Goal: Task Accomplishment & Management: Manage account settings

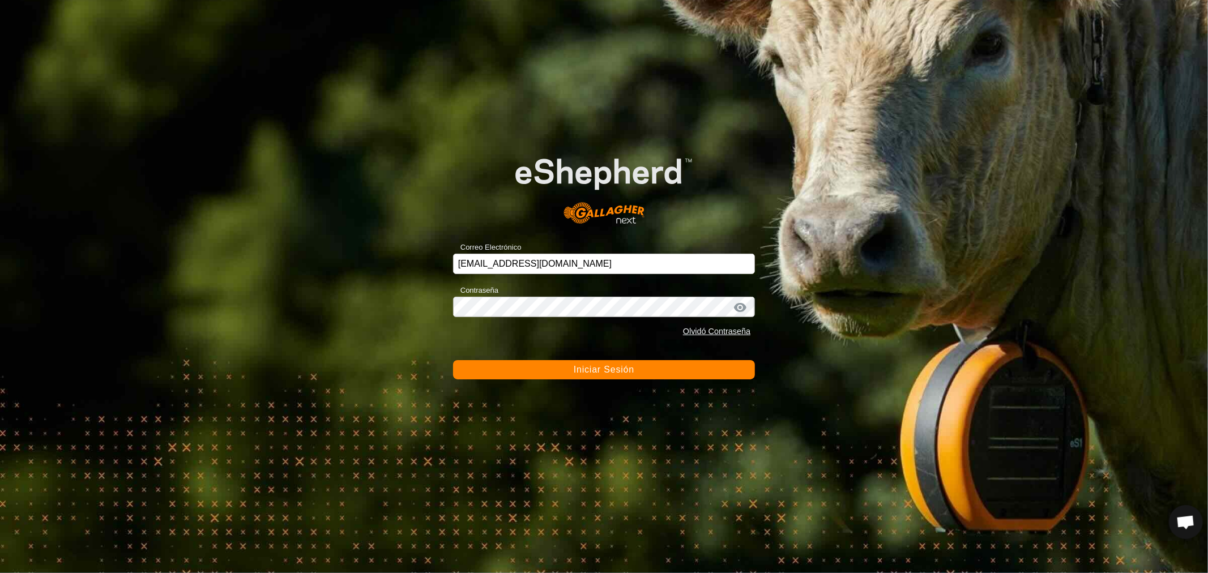
click at [551, 367] on button "Iniciar Sesión" at bounding box center [604, 369] width 302 height 19
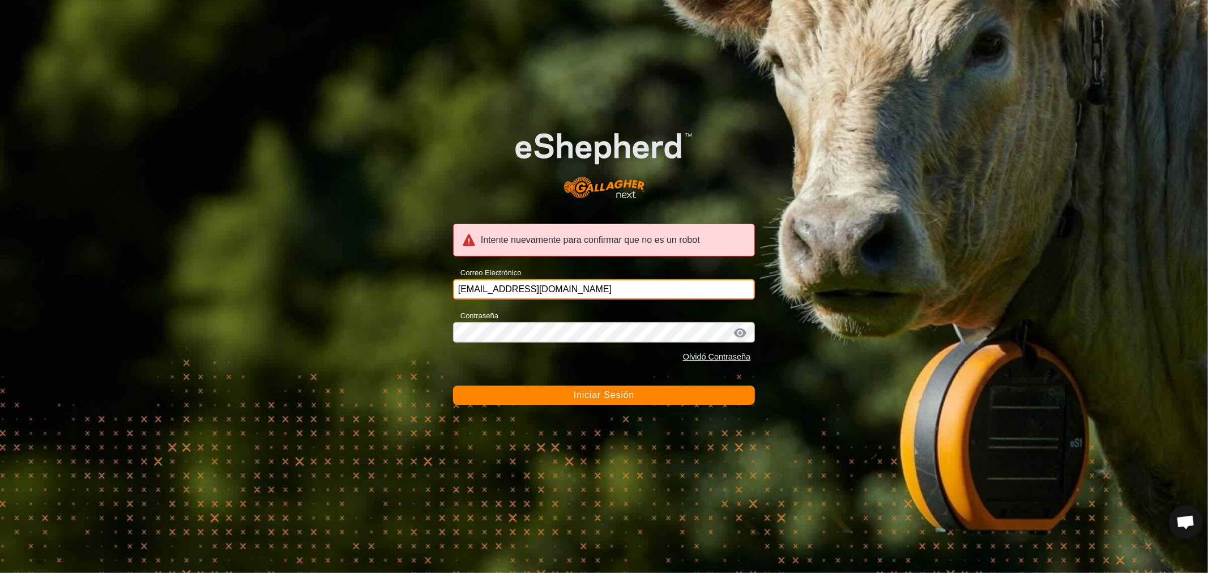
click at [550, 290] on input "ccallejero@digitanimal.com" at bounding box center [604, 289] width 302 height 20
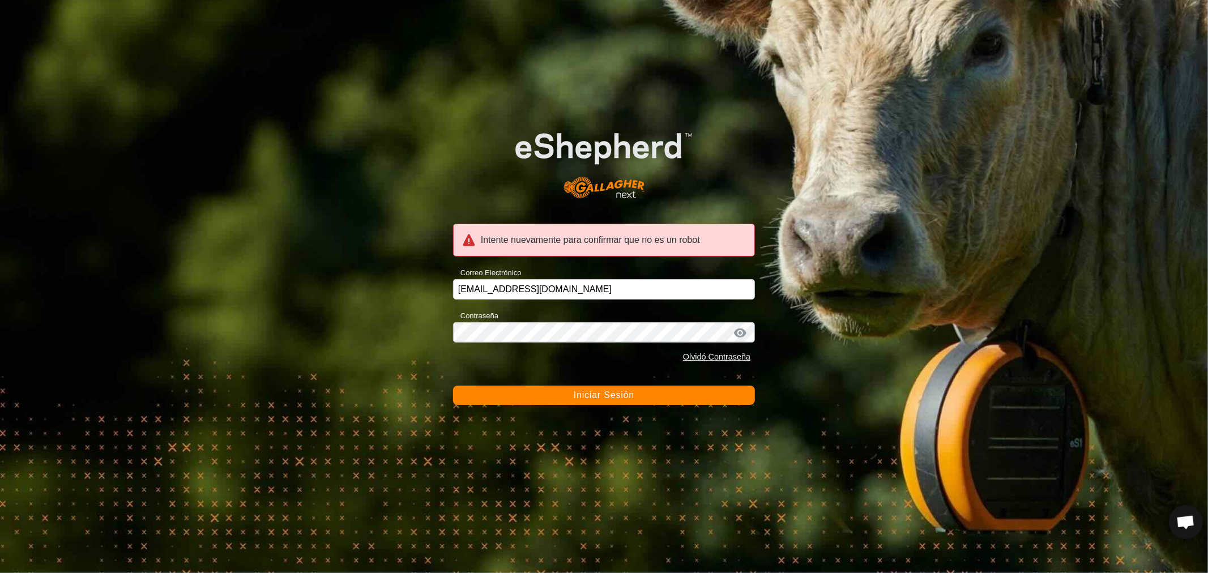
click at [567, 391] on button "Iniciar Sesión" at bounding box center [604, 395] width 302 height 19
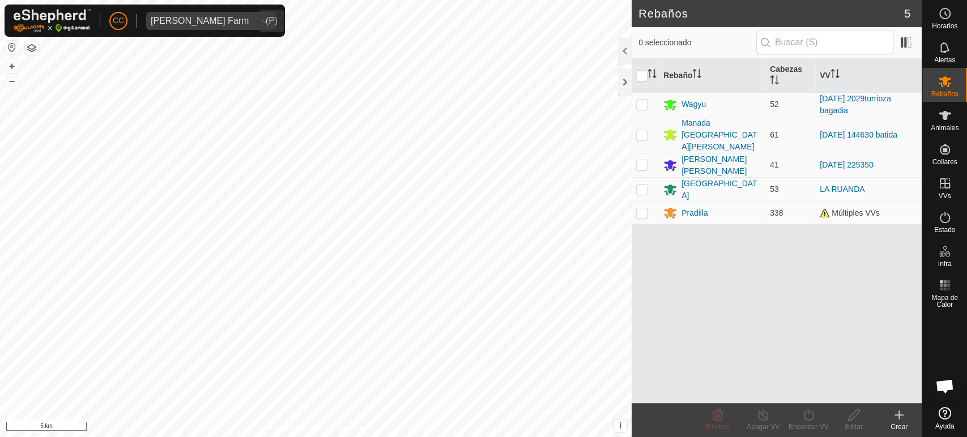
click at [223, 26] on span "Alarcia Monja Farm" at bounding box center [199, 21] width 107 height 18
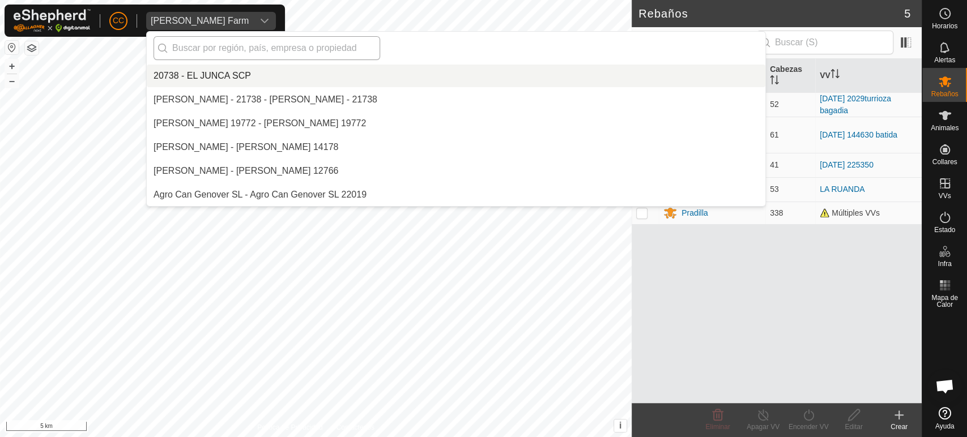
scroll to position [3900, 0]
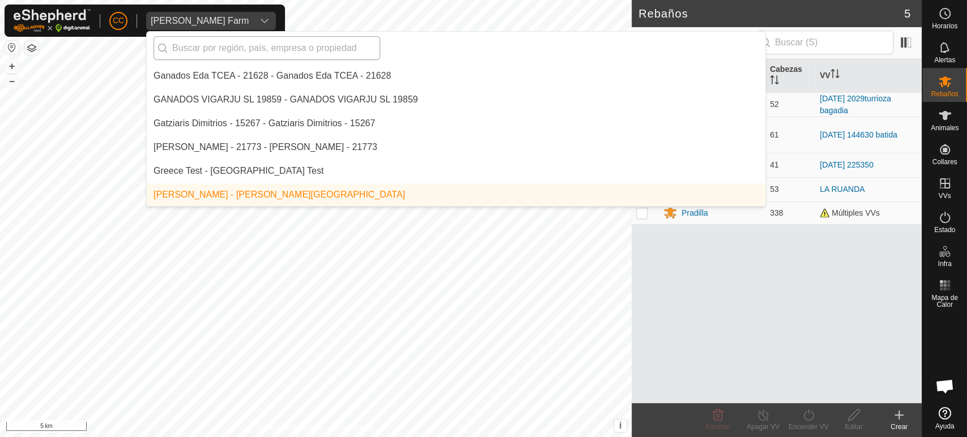
click at [258, 50] on input "text" at bounding box center [266, 48] width 226 height 24
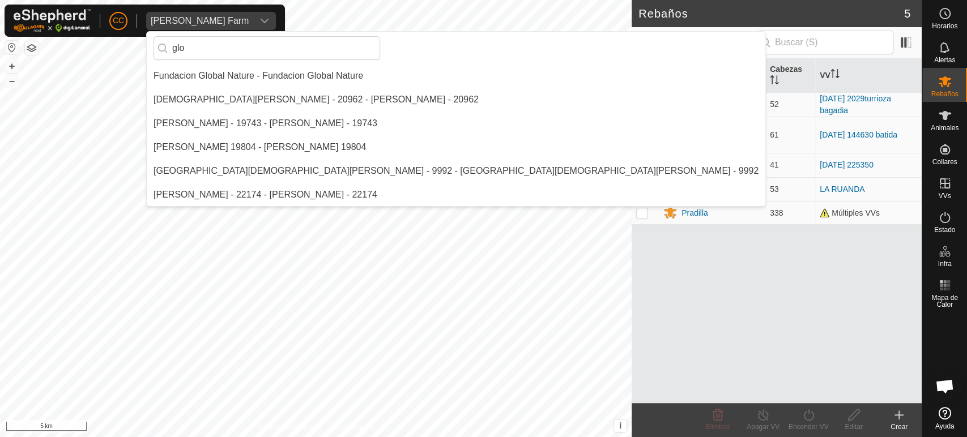
scroll to position [0, 0]
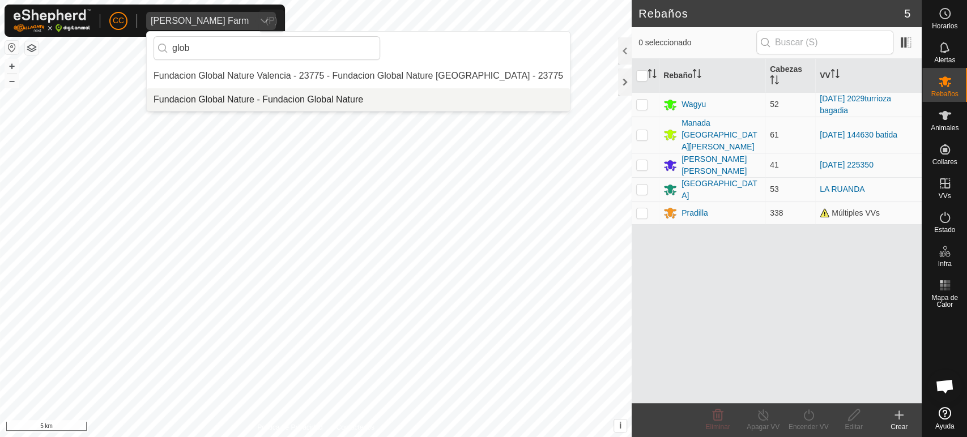
type input "glob"
click at [255, 103] on li "Fundacion Global Nature - Fundacion Global Nature" at bounding box center [358, 99] width 423 height 23
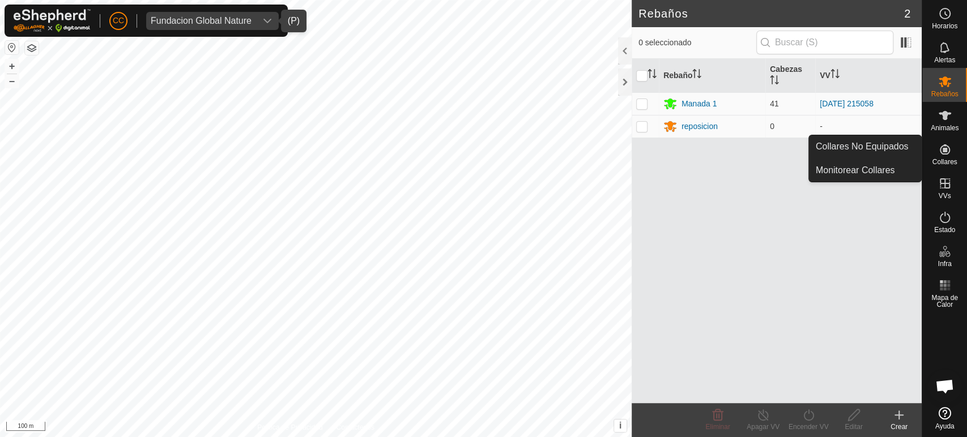
click at [939, 147] on icon at bounding box center [944, 149] width 10 height 10
click at [897, 145] on link "Collares No Equipados" at bounding box center [865, 146] width 112 height 23
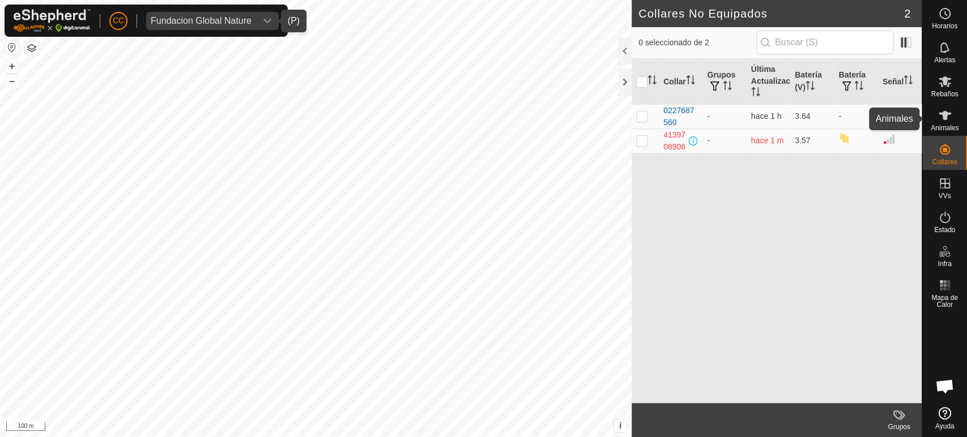
click at [939, 117] on icon at bounding box center [945, 116] width 14 height 14
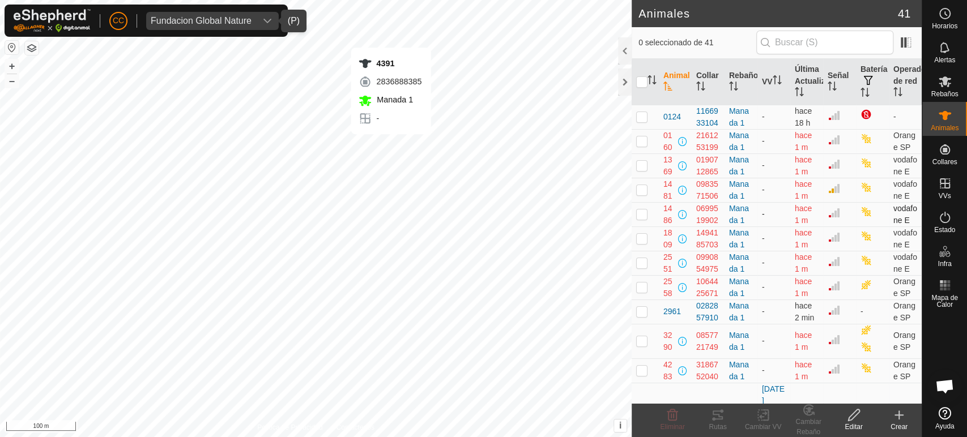
checkbox input "true"
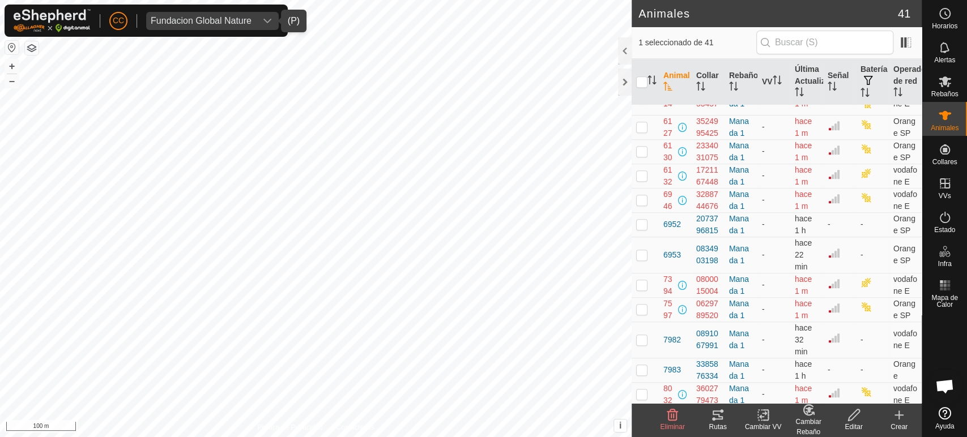
scroll to position [314, 0]
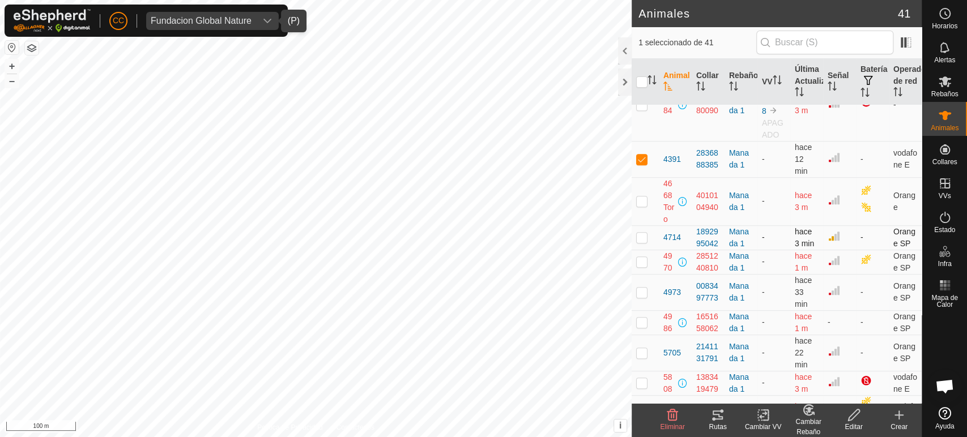
click at [639, 242] on p-checkbox at bounding box center [641, 237] width 11 height 9
checkbox input "true"
click at [643, 297] on p-checkbox at bounding box center [641, 292] width 11 height 9
checkbox input "true"
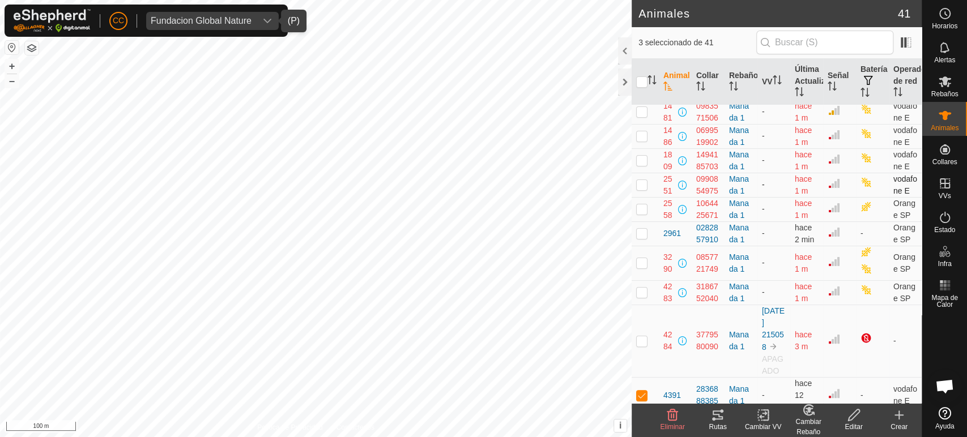
scroll to position [63, 0]
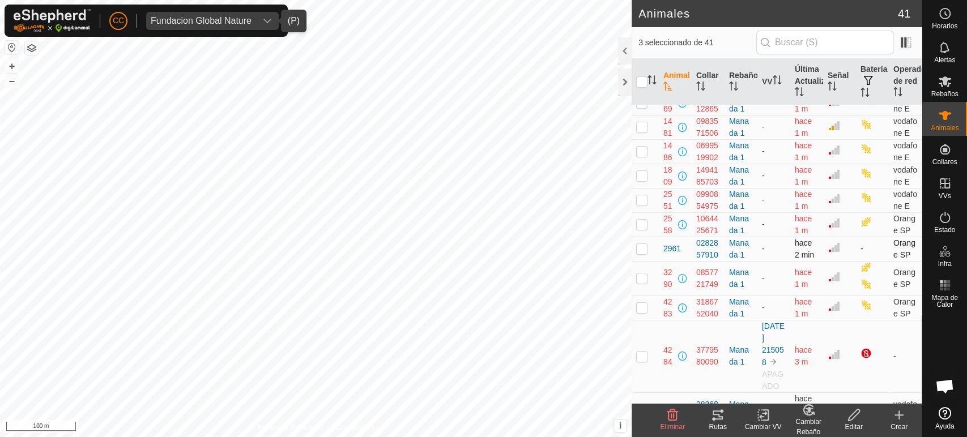
click at [641, 253] on p-checkbox at bounding box center [641, 248] width 11 height 9
checkbox input "true"
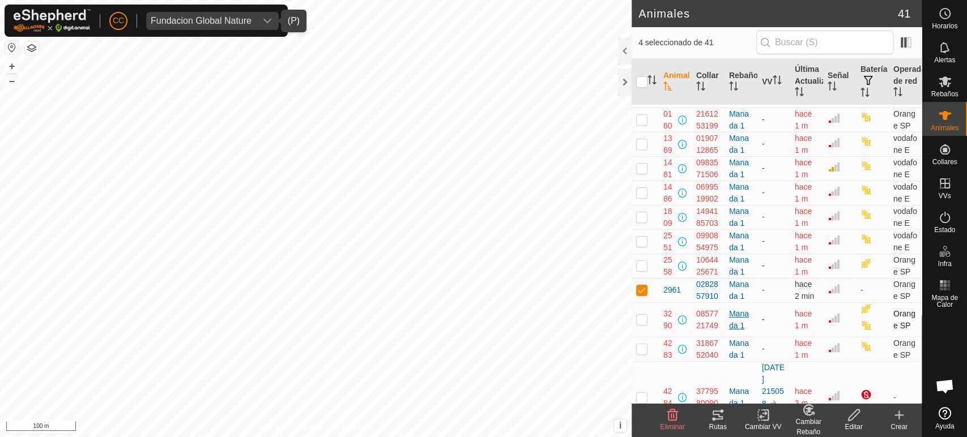
scroll to position [0, 0]
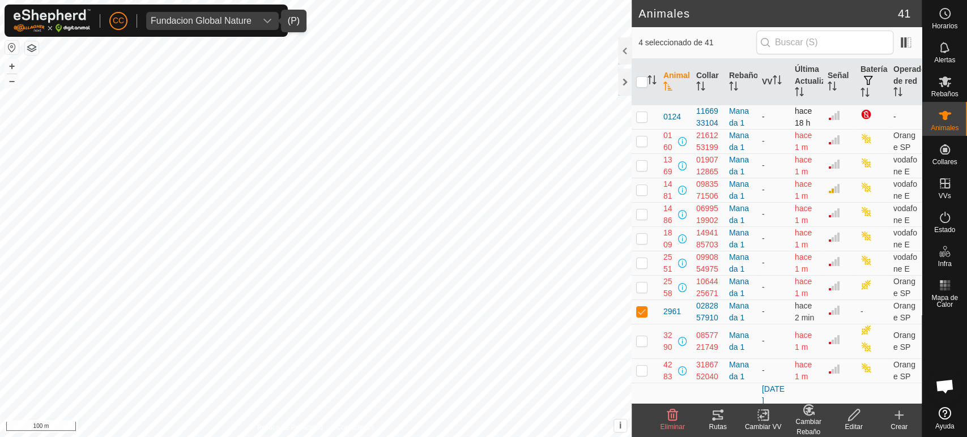
click at [643, 121] on p-checkbox at bounding box center [641, 116] width 11 height 9
checkbox input "true"
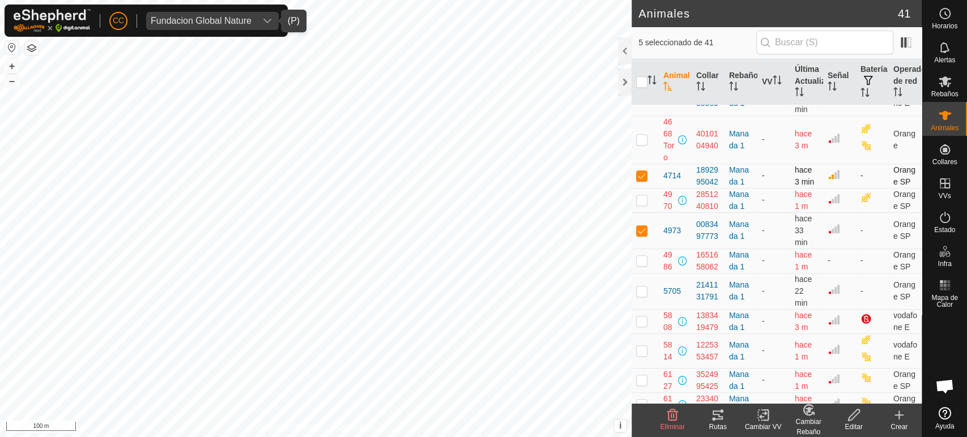
scroll to position [377, 0]
click at [644, 294] on p-checkbox at bounding box center [641, 289] width 11 height 9
checkbox input "true"
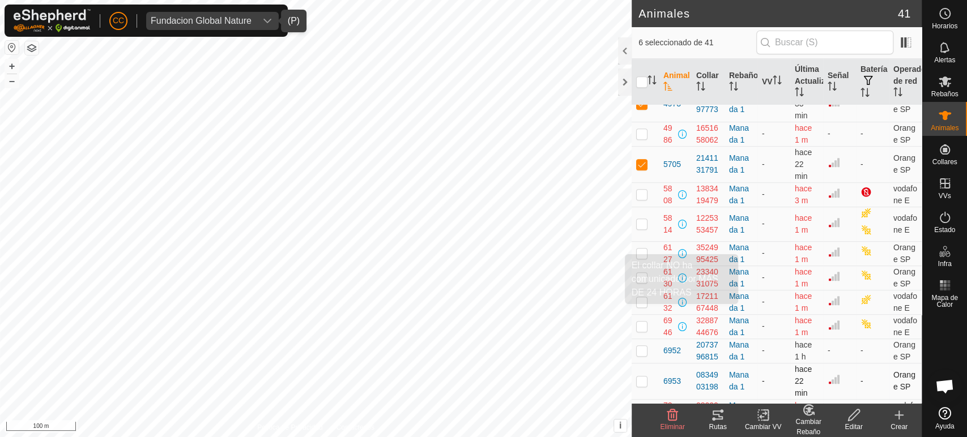
scroll to position [566, 0]
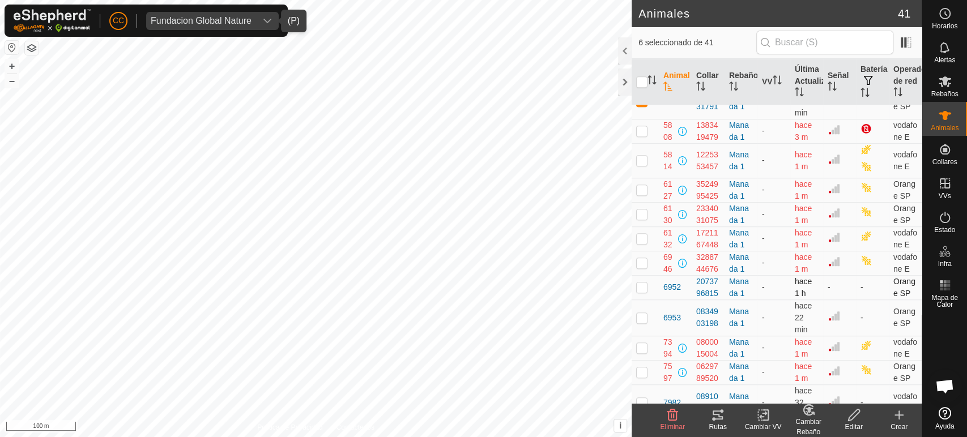
click at [640, 292] on p-checkbox at bounding box center [641, 287] width 11 height 9
checkbox input "true"
click at [643, 332] on td at bounding box center [644, 318] width 27 height 36
checkbox input "true"
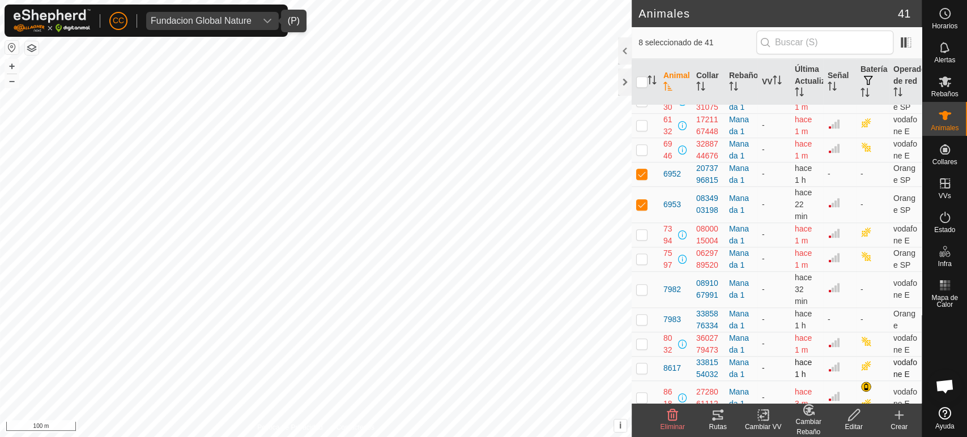
scroll to position [755, 0]
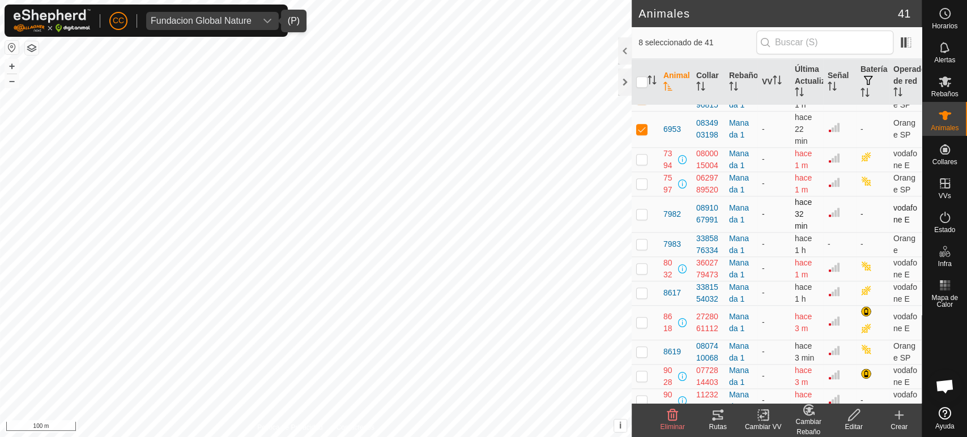
click at [640, 219] on p-checkbox at bounding box center [641, 213] width 11 height 9
checkbox input "true"
click at [642, 249] on p-checkbox at bounding box center [641, 244] width 11 height 9
checkbox input "true"
click at [644, 297] on p-checkbox at bounding box center [641, 292] width 11 height 9
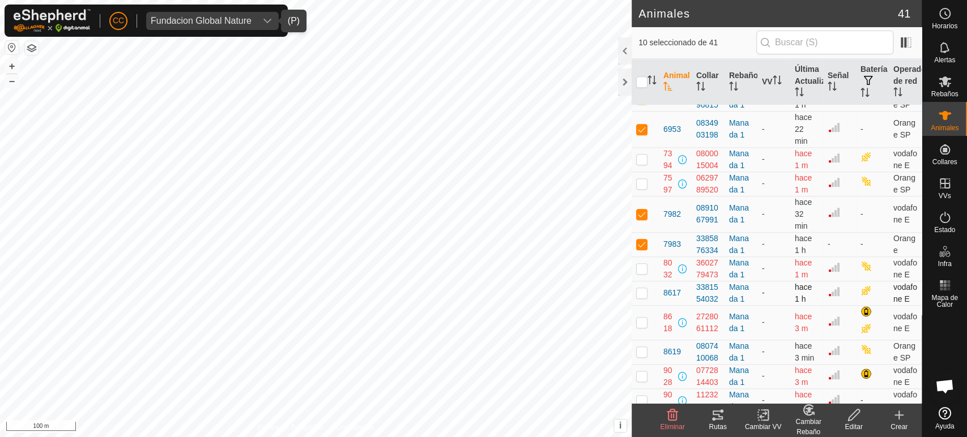
checkbox input "true"
click at [641, 356] on p-checkbox at bounding box center [641, 351] width 11 height 9
checkbox input "true"
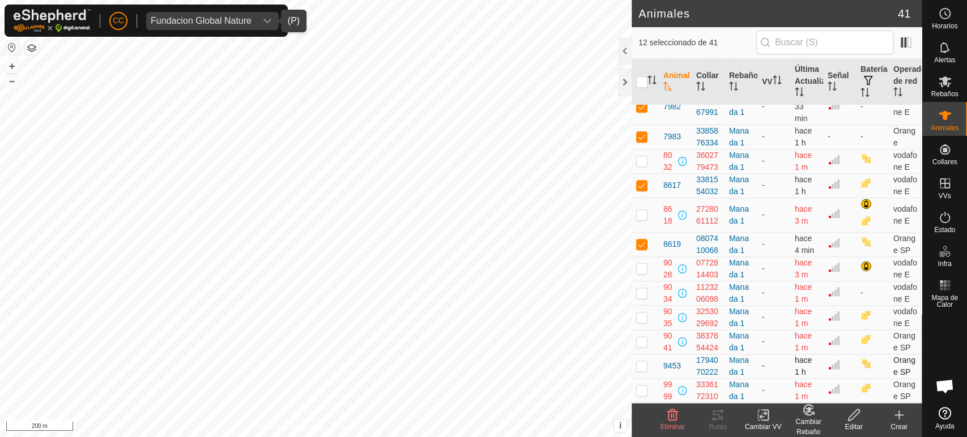
click at [639, 366] on p-checkbox at bounding box center [641, 365] width 11 height 9
checkbox input "true"
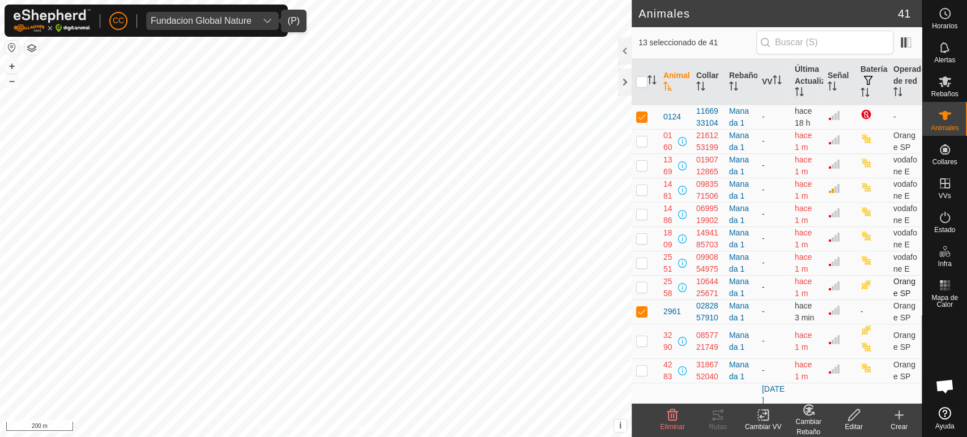
scroll to position [0, 0]
click at [641, 88] on input "checkbox" at bounding box center [641, 81] width 11 height 11
checkbox input "true"
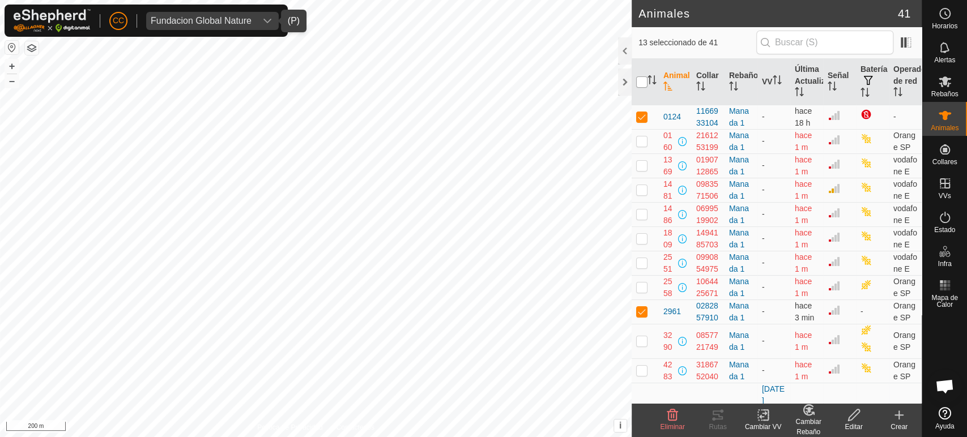
checkbox input "true"
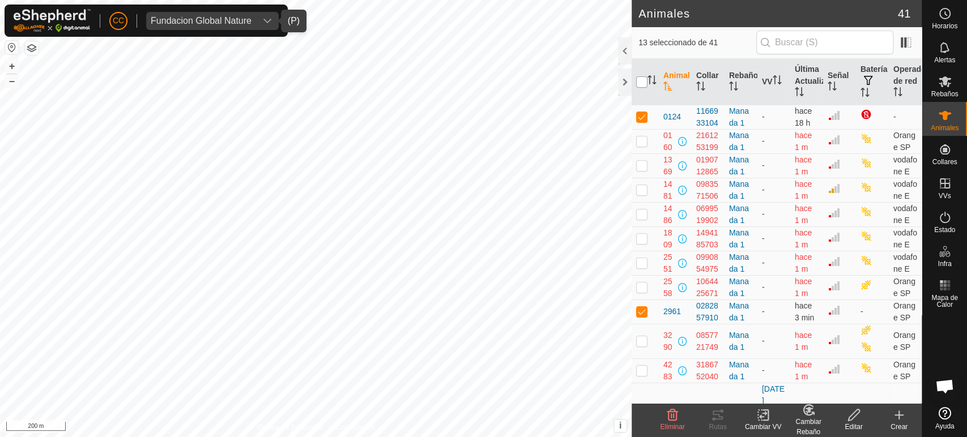
checkbox input "true"
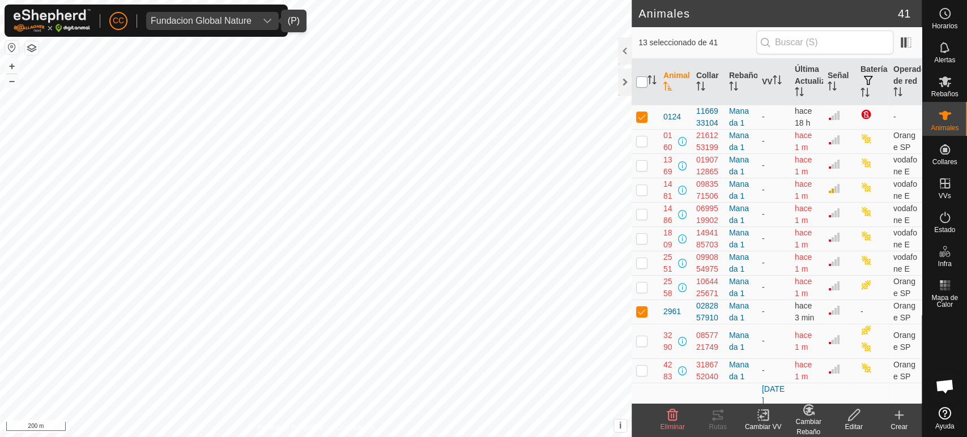
checkbox input "true"
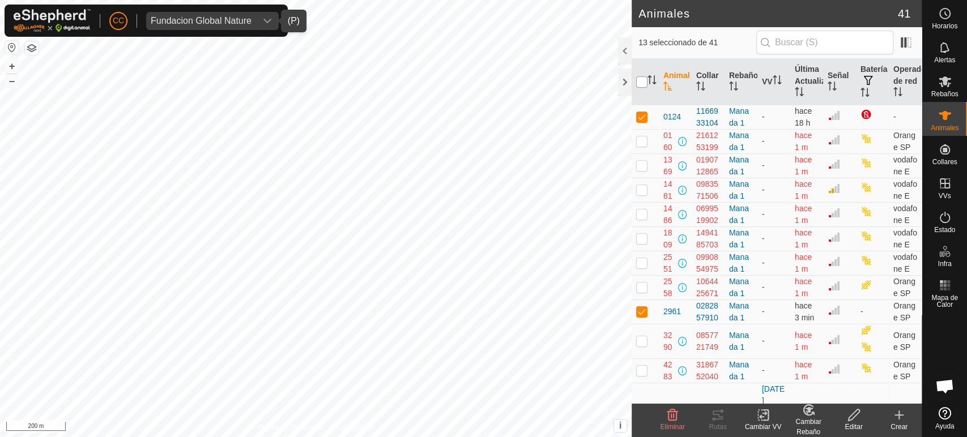
checkbox input "true"
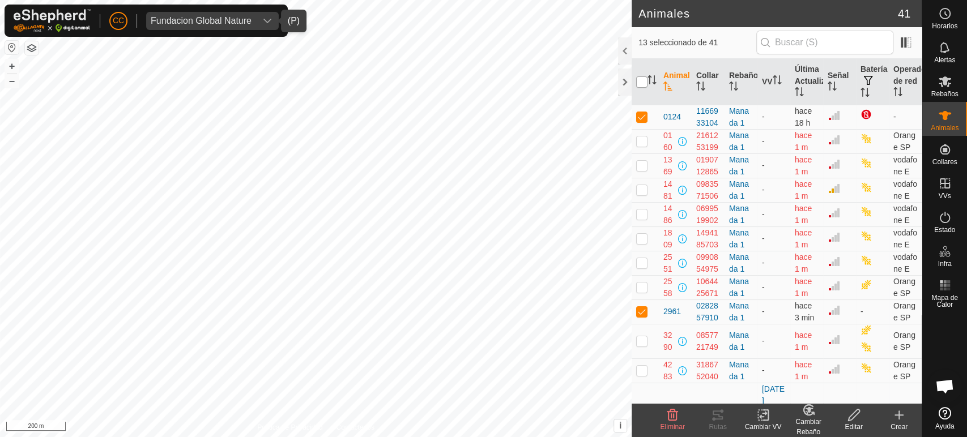
checkbox input "true"
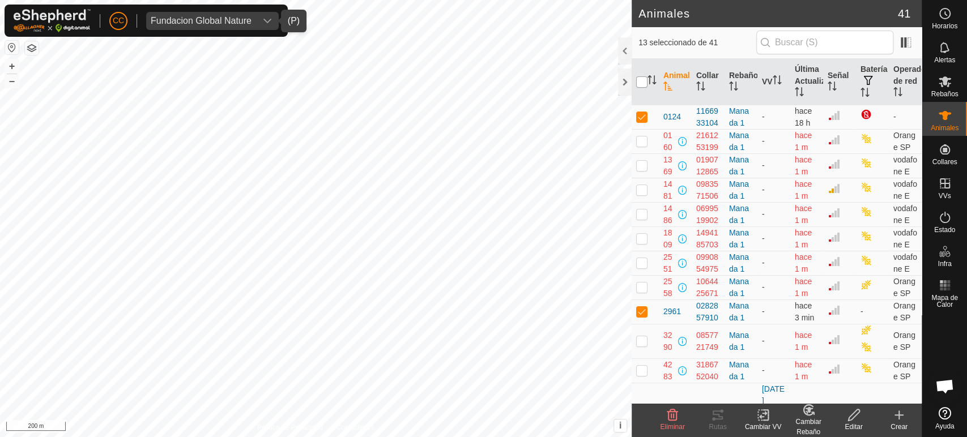
checkbox input "true"
click at [641, 88] on input "checkbox" at bounding box center [641, 81] width 11 height 11
checkbox input "false"
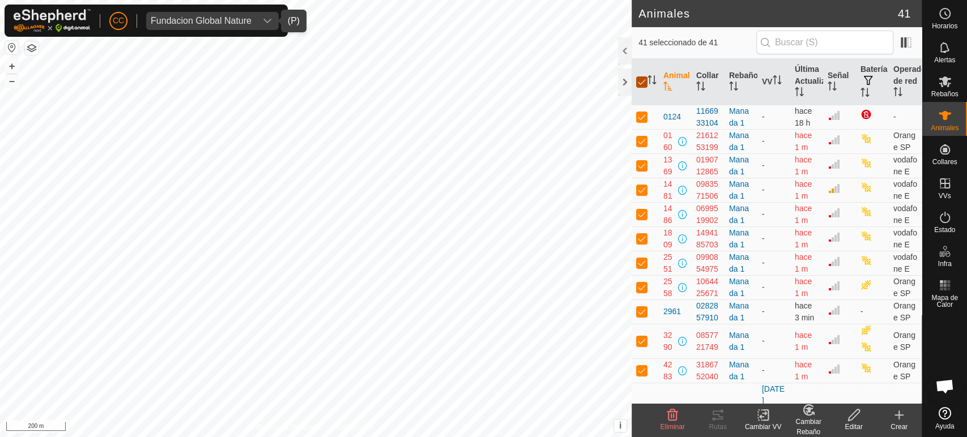
checkbox input "false"
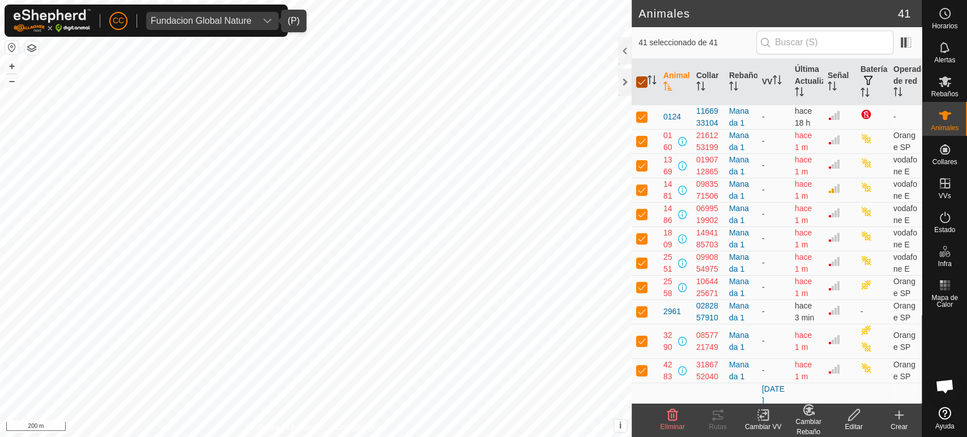
checkbox input "false"
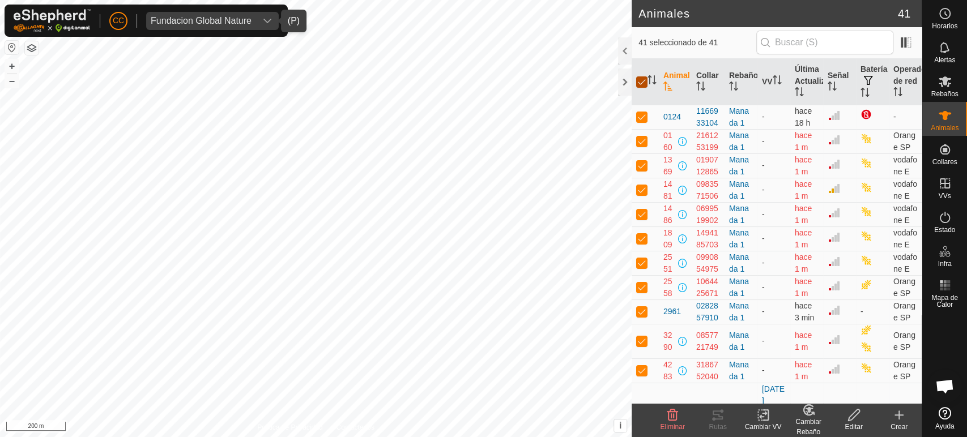
checkbox input "false"
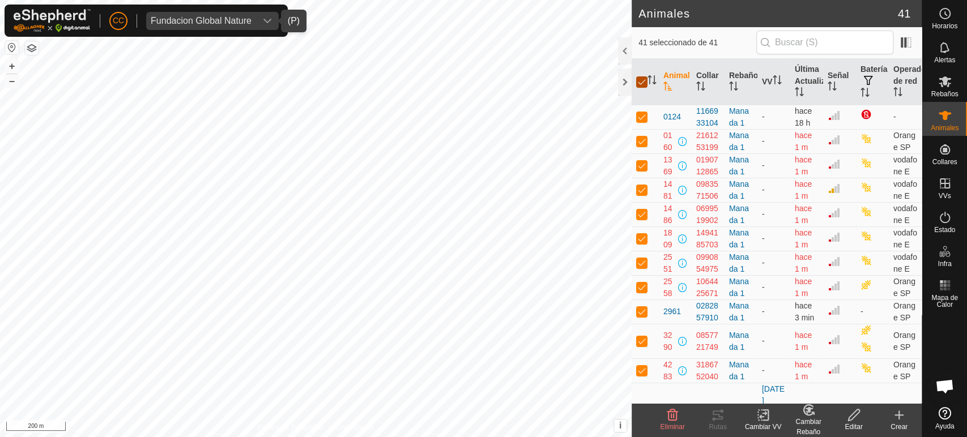
checkbox input "false"
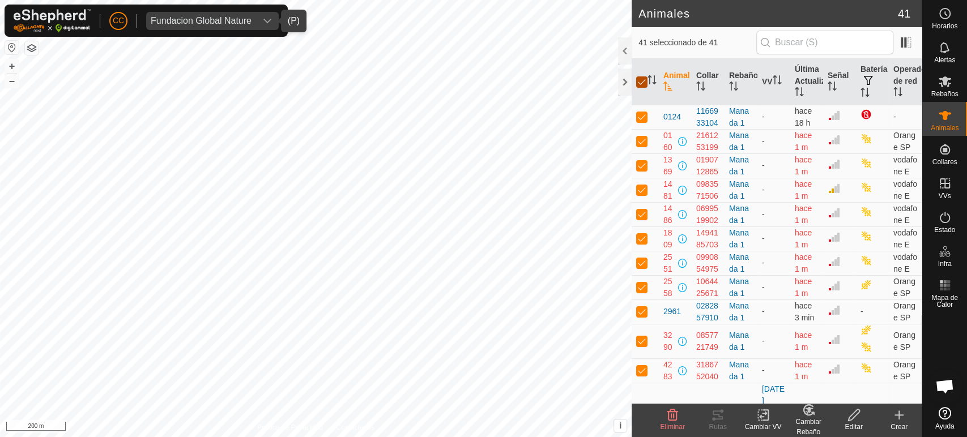
checkbox input "false"
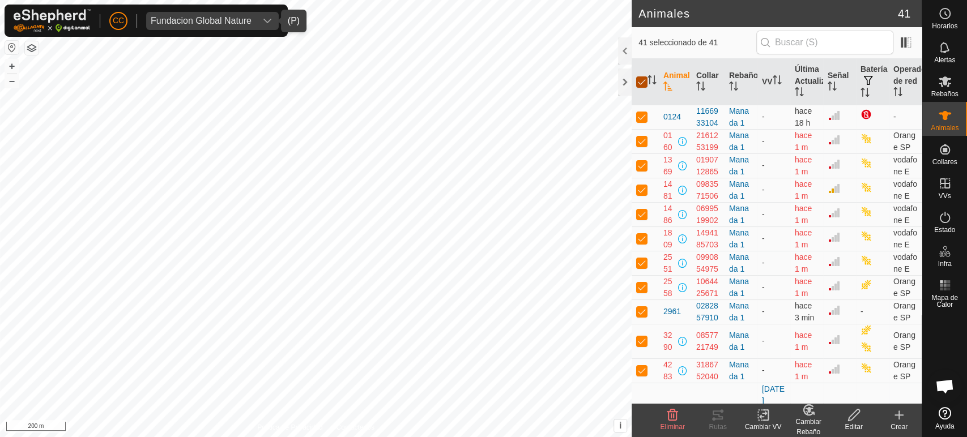
checkbox input "false"
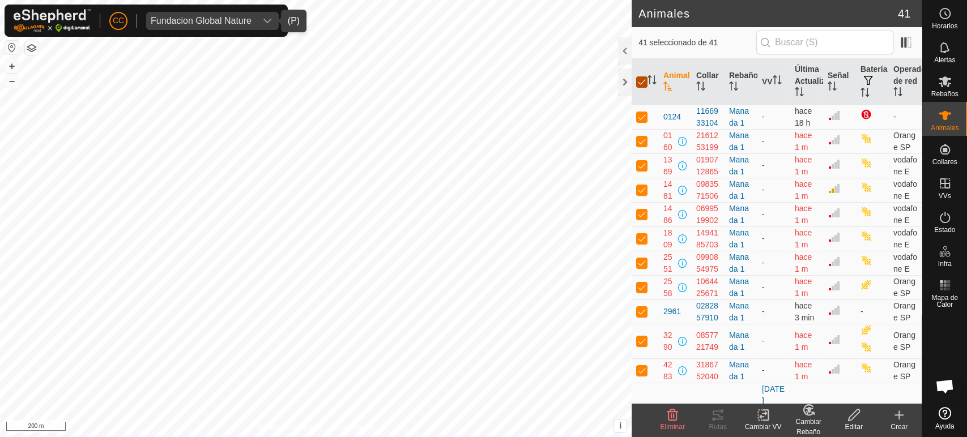
checkbox input "false"
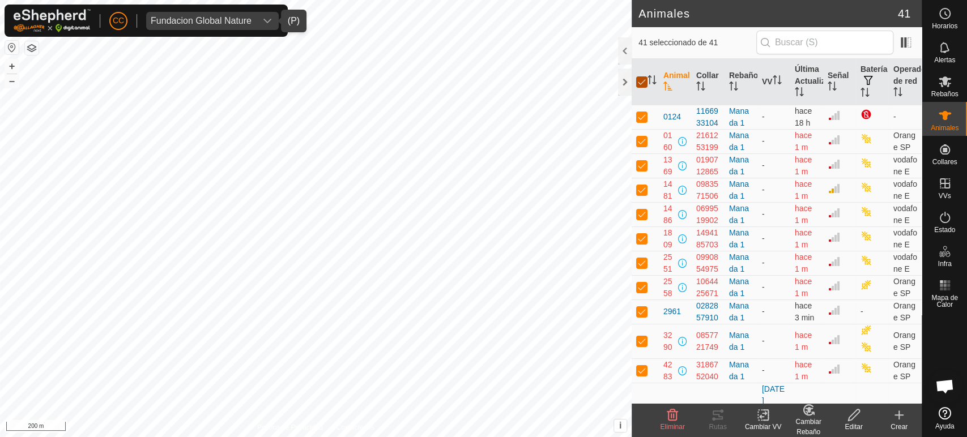
checkbox input "false"
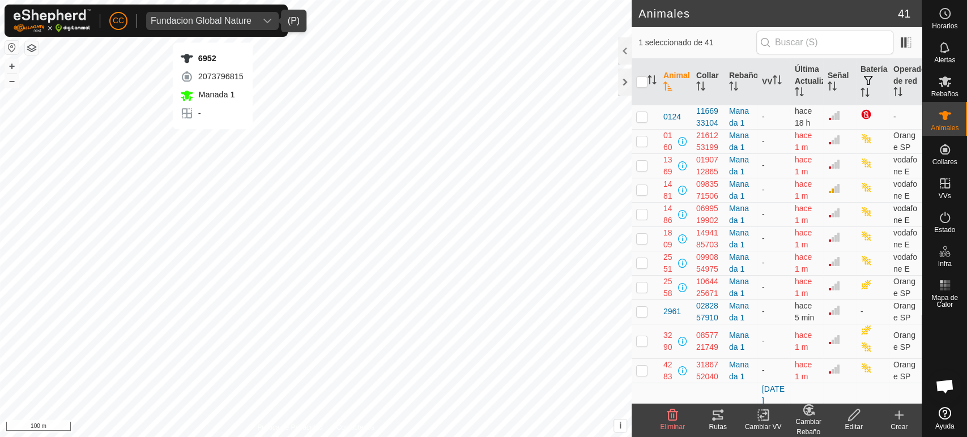
checkbox input "false"
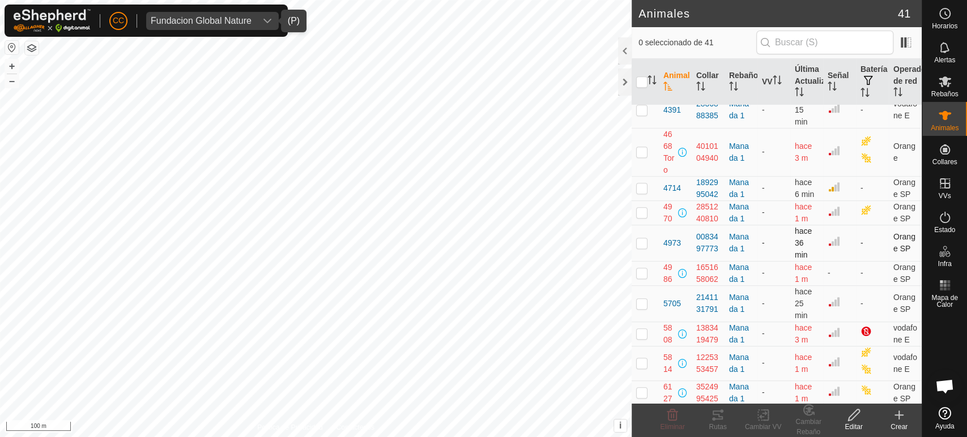
scroll to position [377, 0]
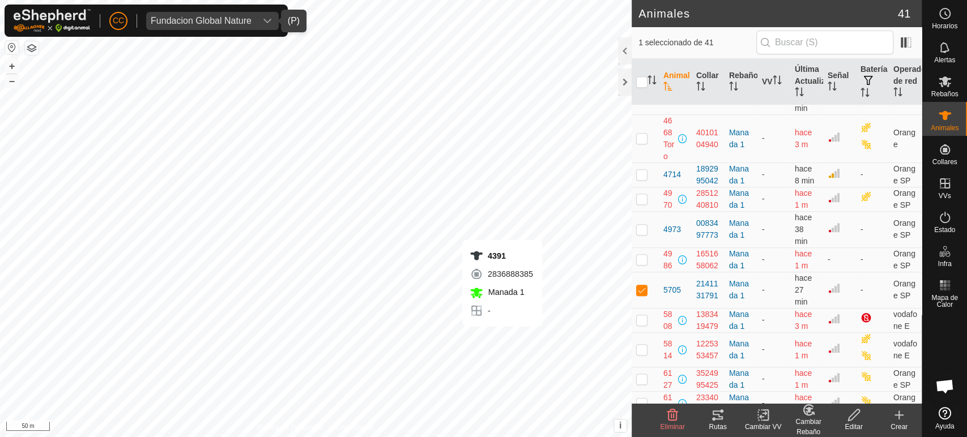
checkbox input "false"
checkbox input "true"
checkbox input "false"
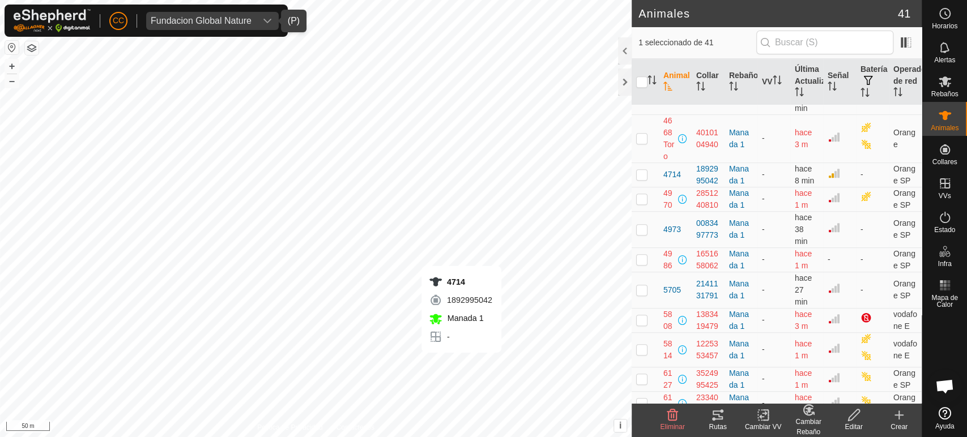
checkbox input "false"
checkbox input "true"
checkbox input "false"
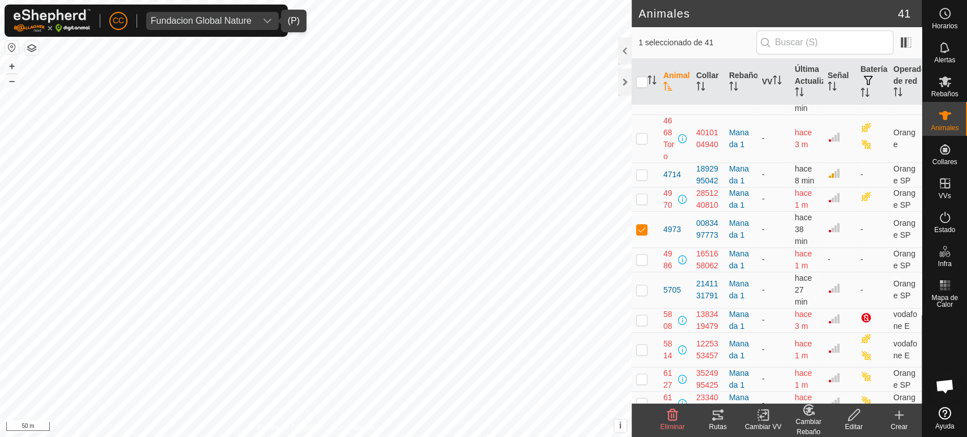
checkbox input "false"
checkbox input "true"
checkbox input "false"
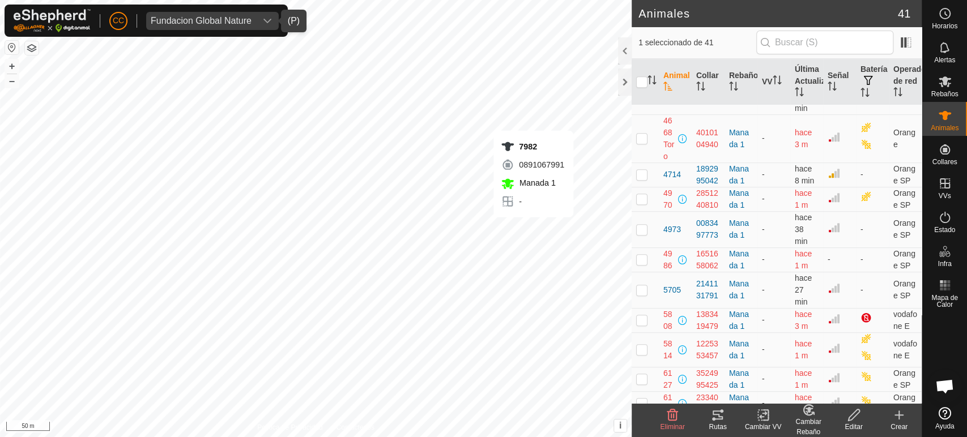
checkbox input "true"
checkbox input "false"
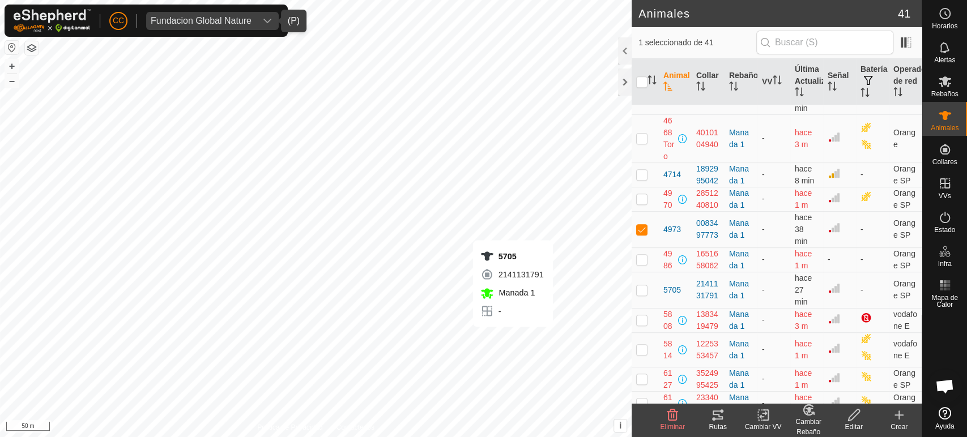
checkbox input "false"
checkbox input "true"
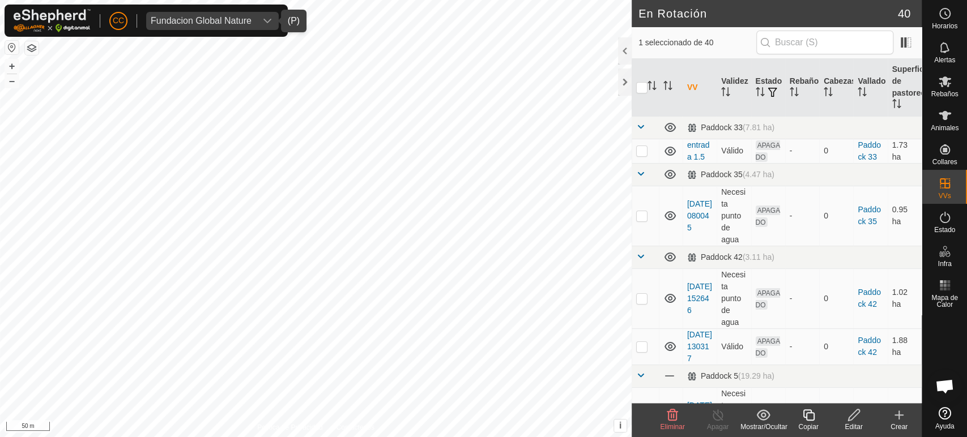
checkbox input "false"
checkbox input "true"
checkbox input "false"
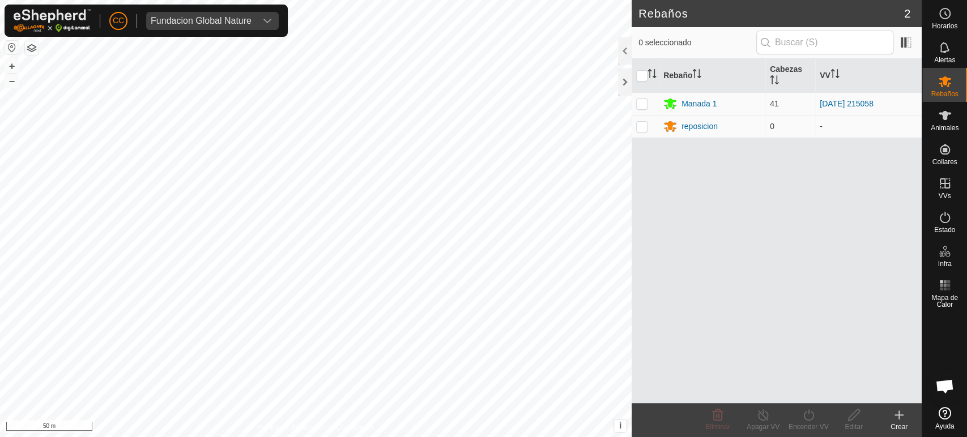
click at [311, 0] on html "CC Fundacion Global Nature Horarios Alertas Rebaños Animales Collares VVs Estad…" at bounding box center [483, 218] width 967 height 437
click at [223, 24] on div "Fundacion Global Nature" at bounding box center [201, 20] width 101 height 9
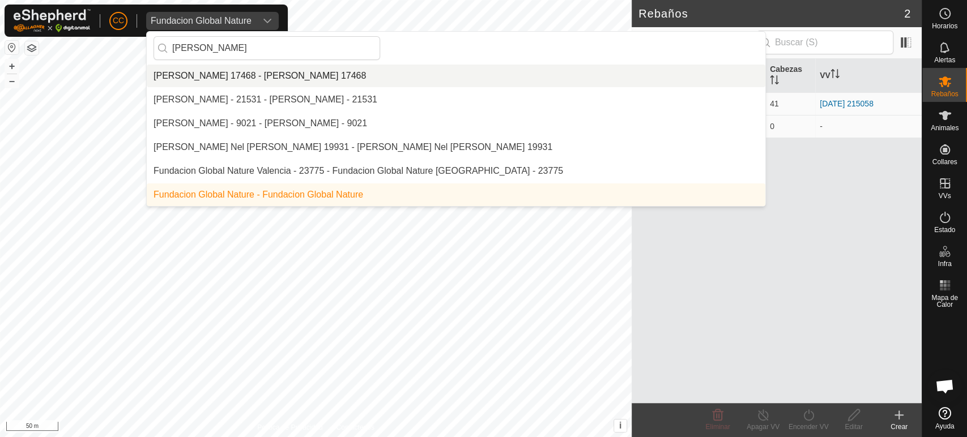
scroll to position [499, 0]
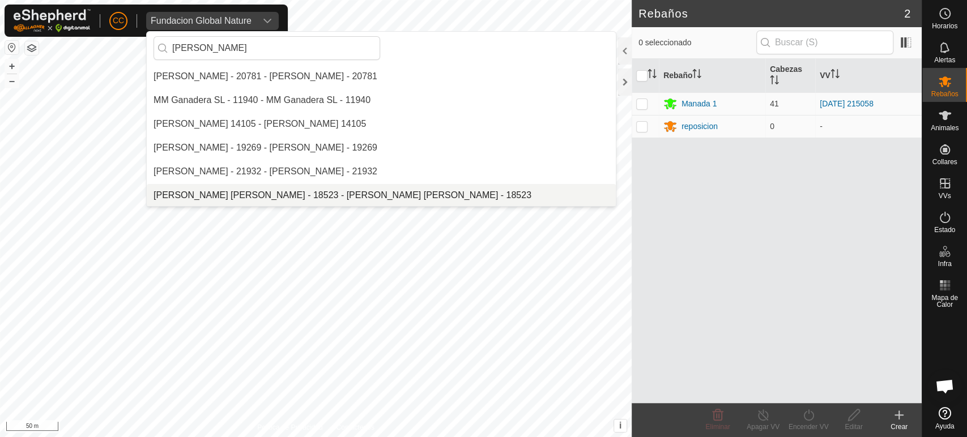
type input "[PERSON_NAME]"
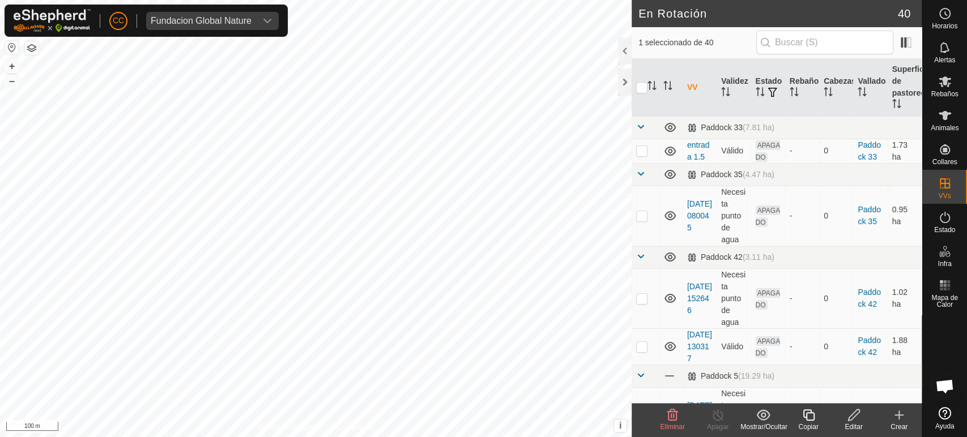
checkbox input "true"
checkbox input "false"
